Goal: Task Accomplishment & Management: Use online tool/utility

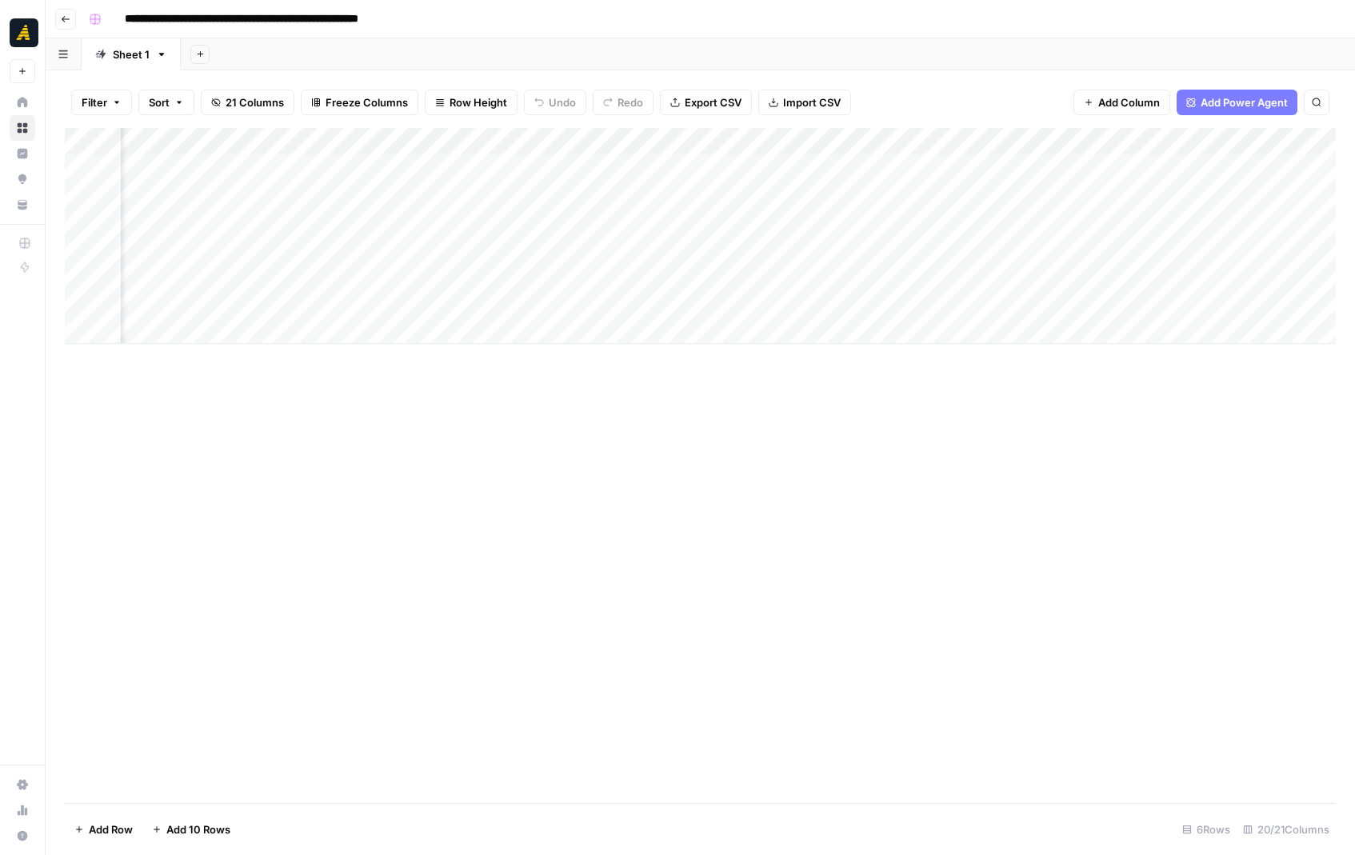
scroll to position [0, 798]
click at [1025, 222] on div "Add Column" at bounding box center [700, 236] width 1271 height 216
click at [547, 224] on div "Add Column" at bounding box center [700, 236] width 1271 height 216
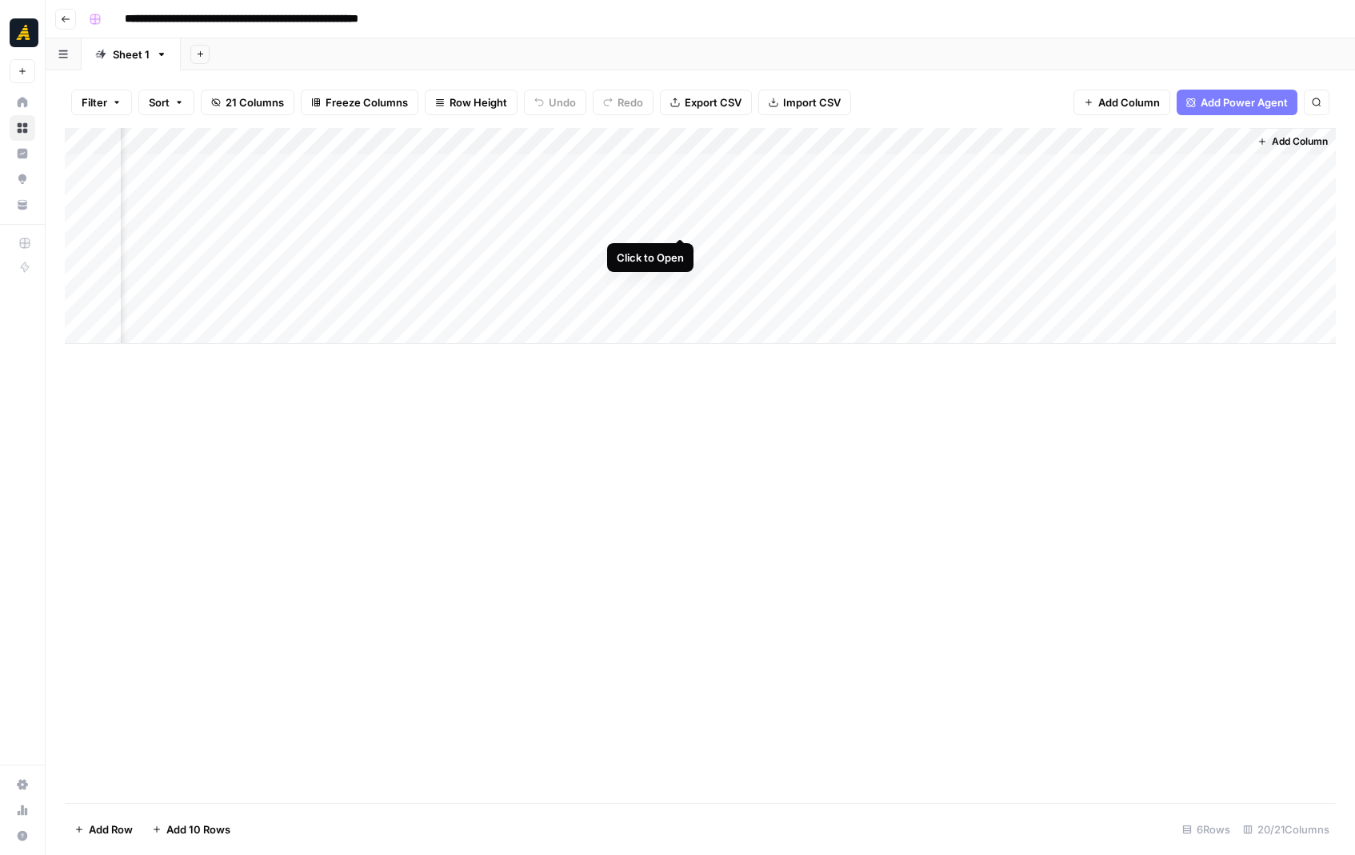
click at [678, 225] on div "Add Column" at bounding box center [700, 236] width 1271 height 216
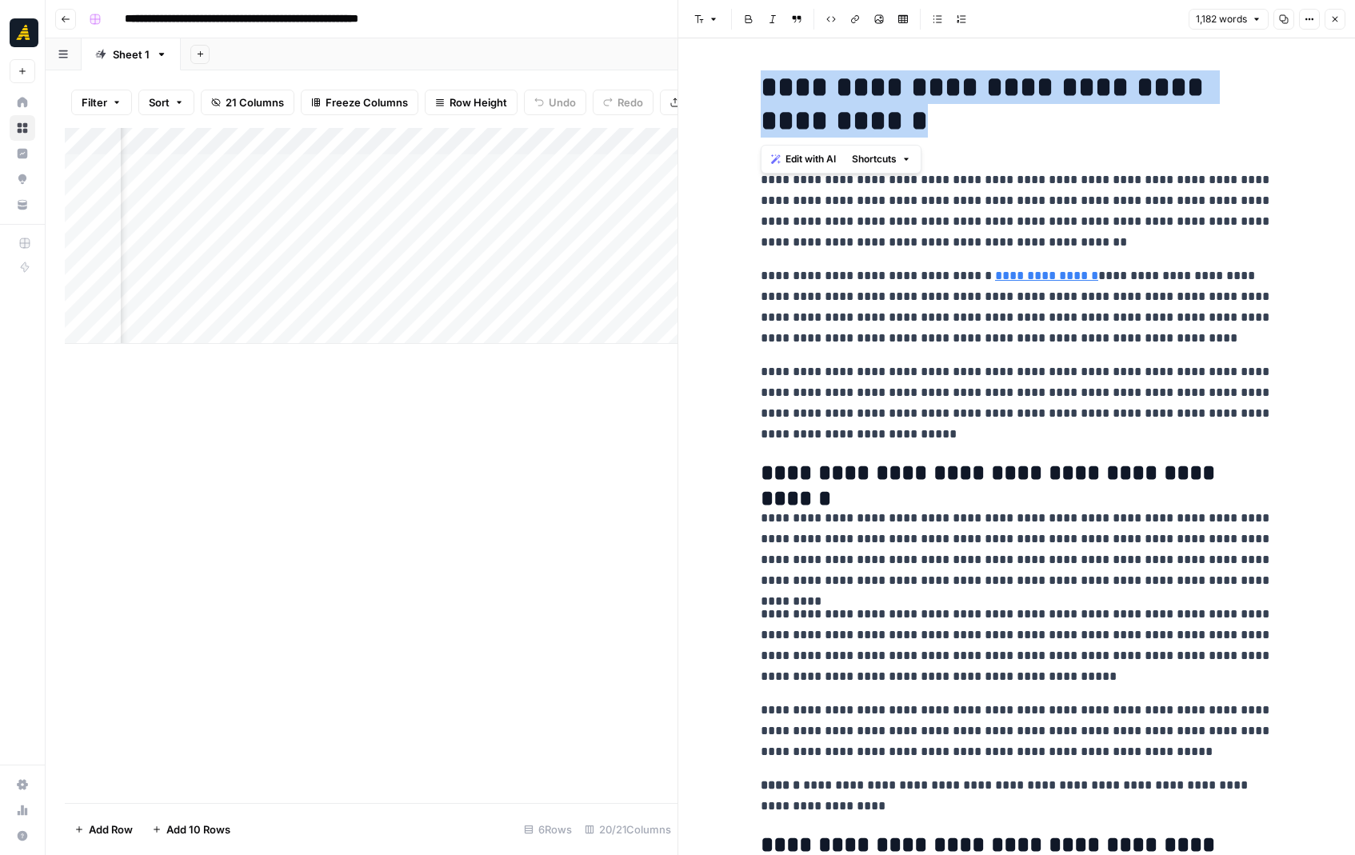
drag, startPoint x: 886, startPoint y: 112, endPoint x: 733, endPoint y: 82, distance: 155.8
click at [1331, 24] on button "Close" at bounding box center [1335, 19] width 21 height 21
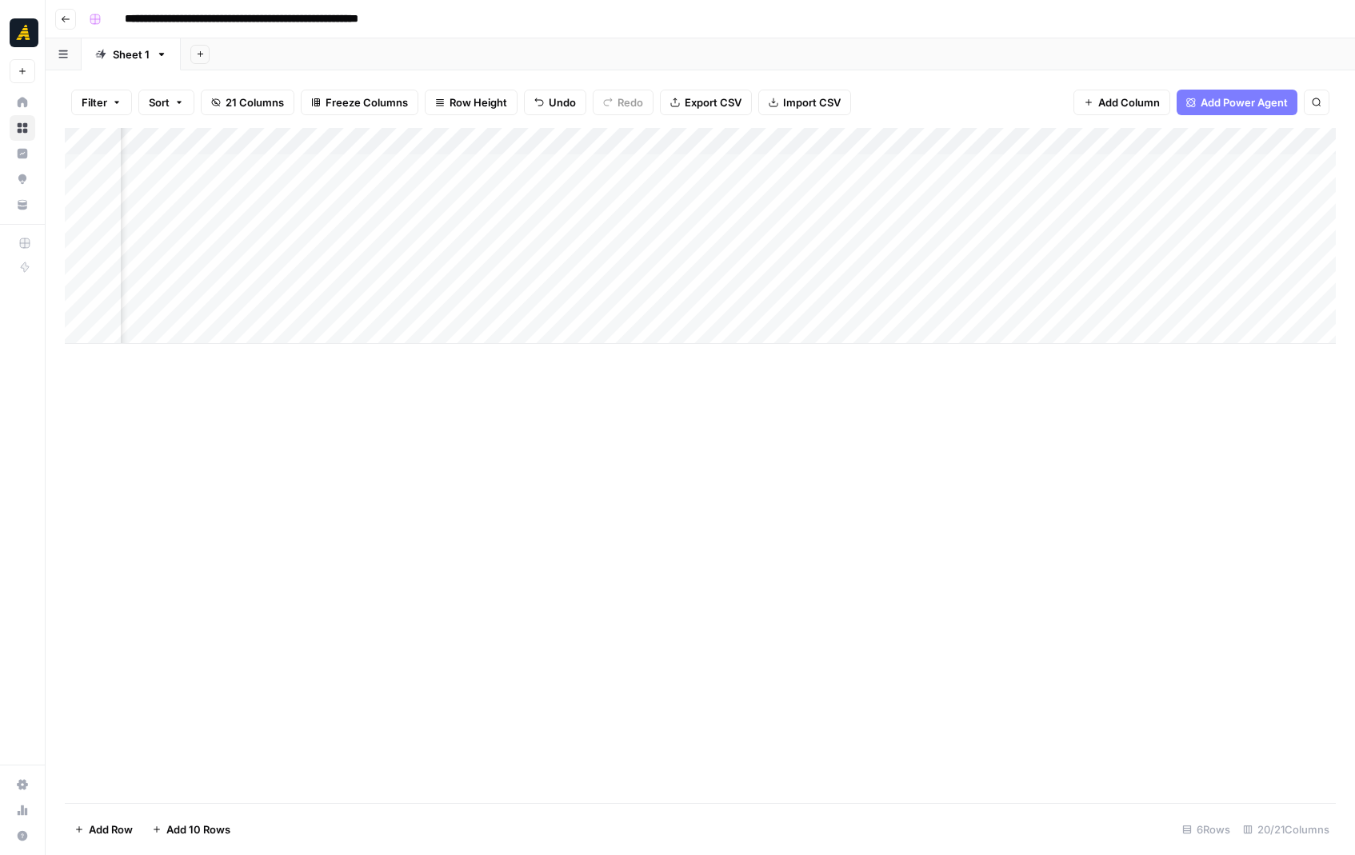
scroll to position [0, 876]
click at [385, 225] on div "Add Column" at bounding box center [700, 236] width 1271 height 216
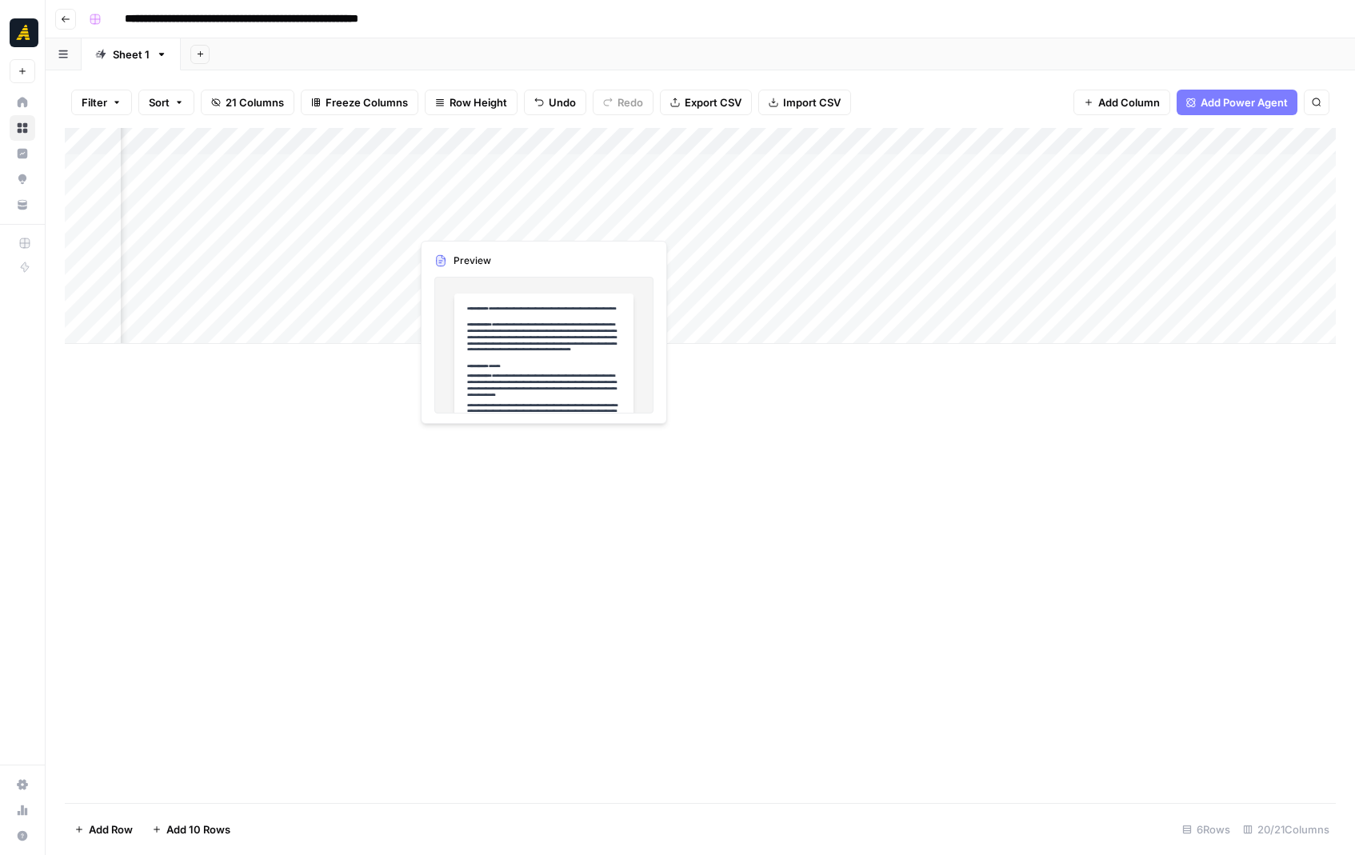
click at [507, 215] on div "Add Column" at bounding box center [700, 236] width 1271 height 216
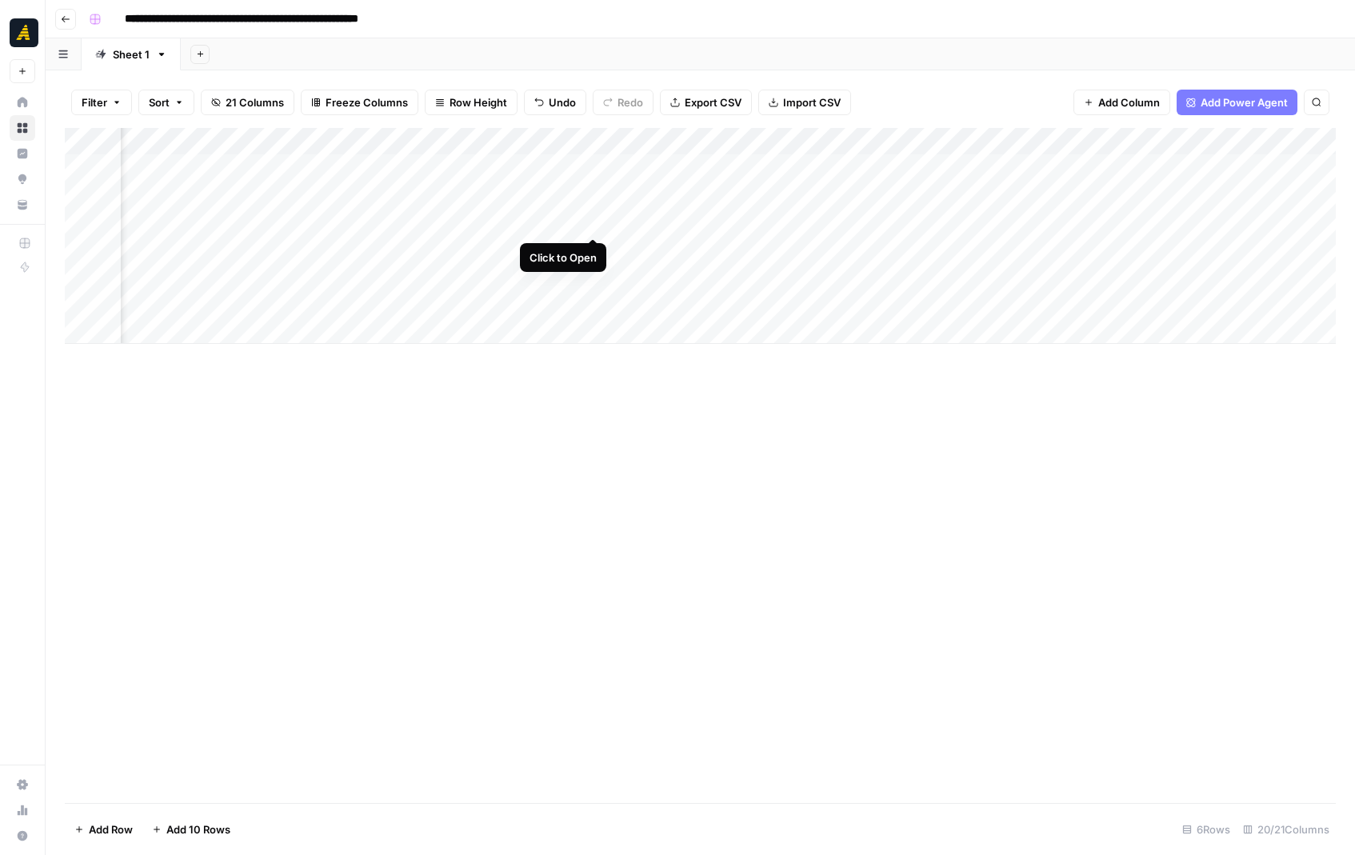
click at [591, 218] on div "Add Column" at bounding box center [700, 236] width 1271 height 216
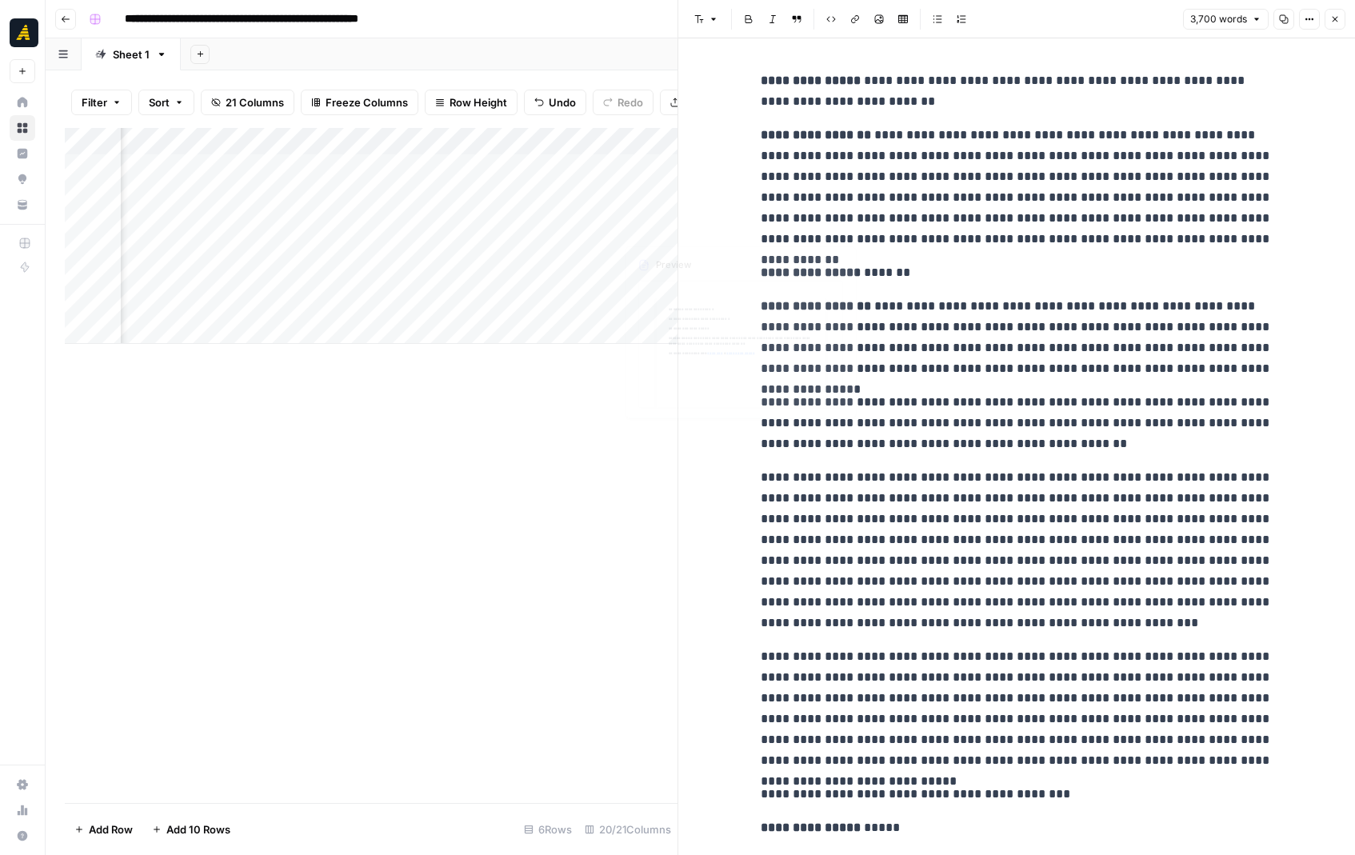
click at [972, 270] on p "**********" at bounding box center [1017, 272] width 512 height 21
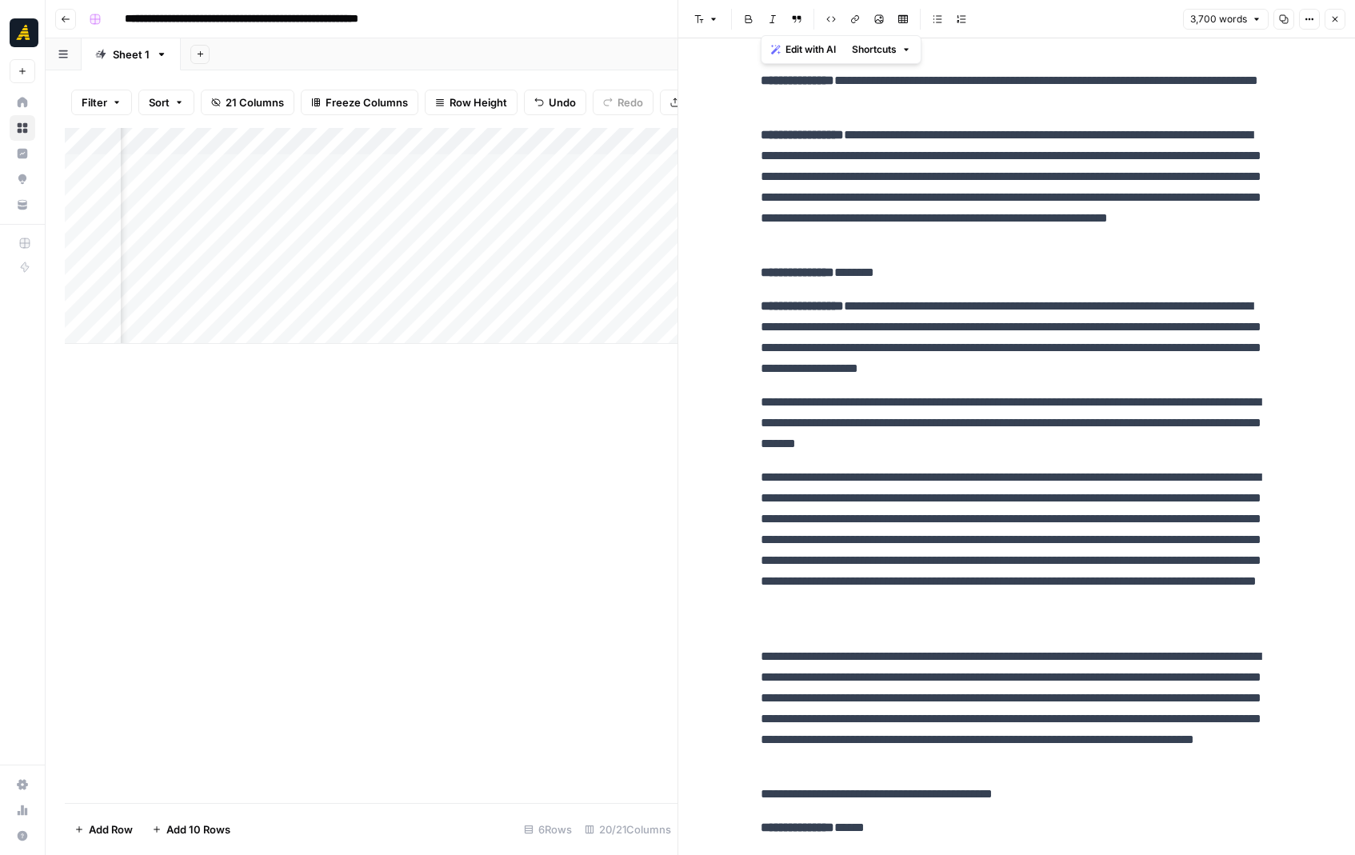
copy div "**********"
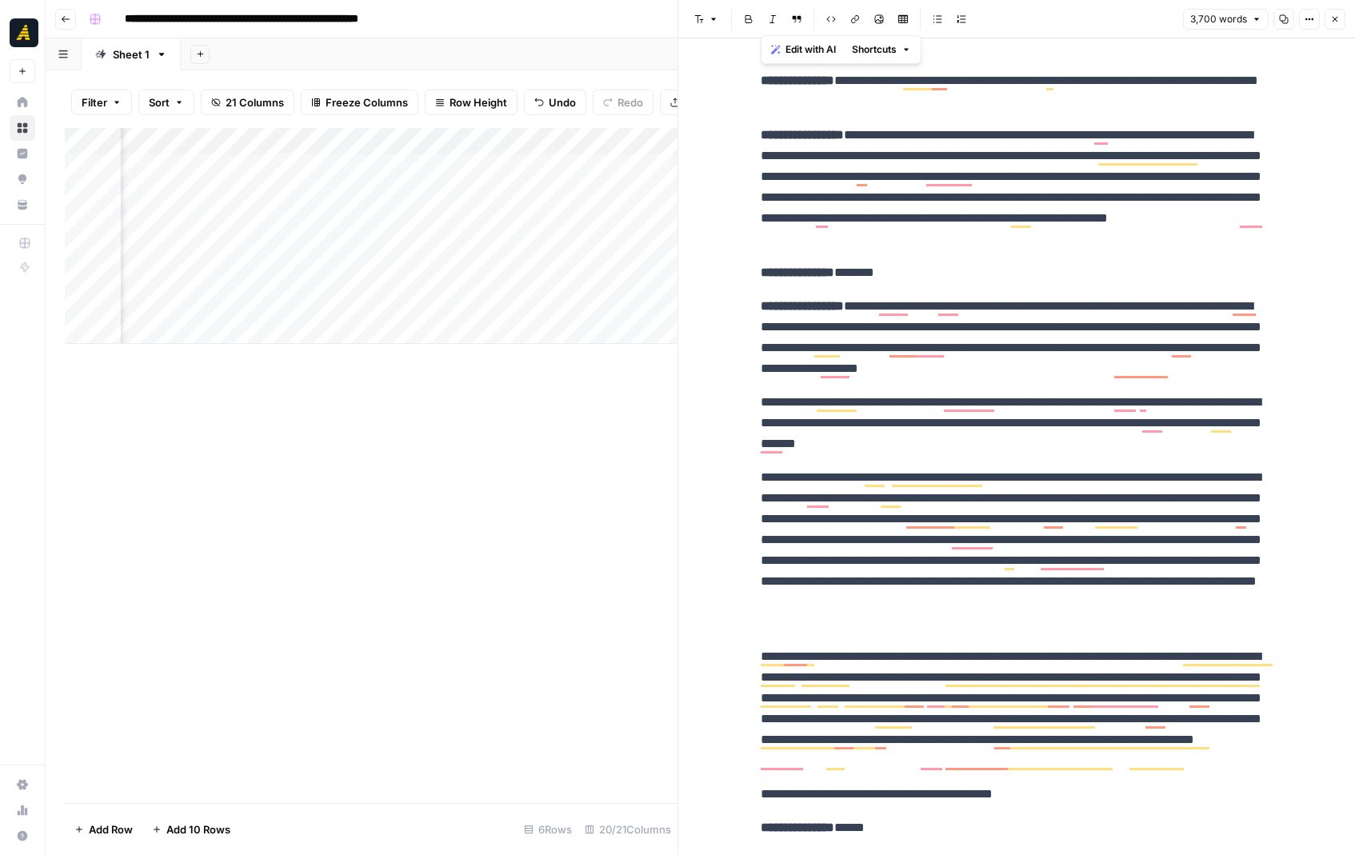
click at [494, 402] on div "Add Column" at bounding box center [371, 465] width 613 height 675
click at [1335, 20] on icon "button" at bounding box center [1336, 19] width 10 height 10
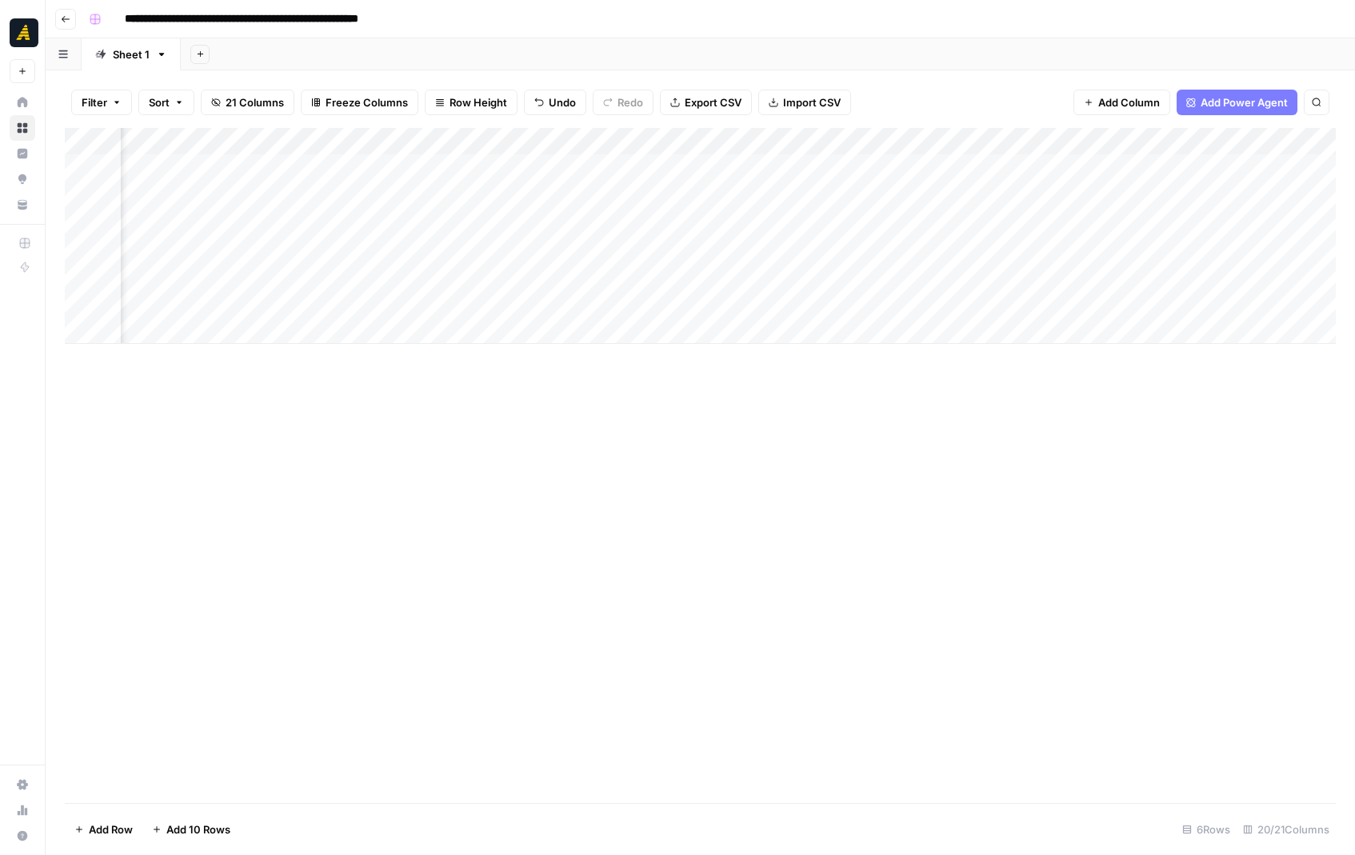
scroll to position [0, 770]
click at [1086, 229] on div "Add Column" at bounding box center [700, 236] width 1271 height 216
